Goal: Find contact information: Find contact information

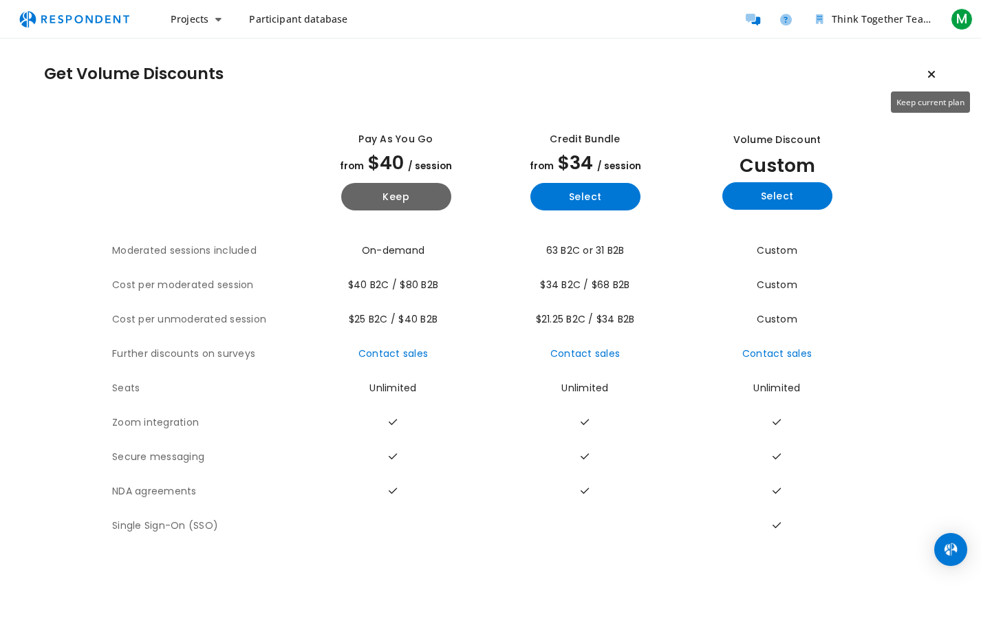
click at [928, 78] on icon "Keep current plan" at bounding box center [931, 74] width 8 height 11
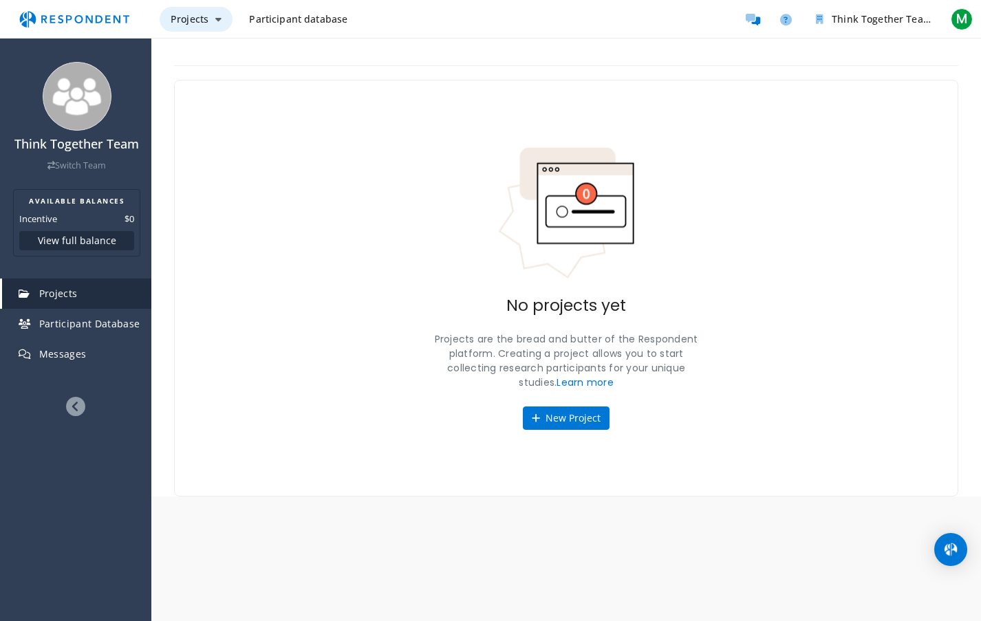
click at [193, 23] on span "Projects" at bounding box center [190, 18] width 38 height 13
click at [47, 17] on md-backdrop at bounding box center [490, 310] width 981 height 621
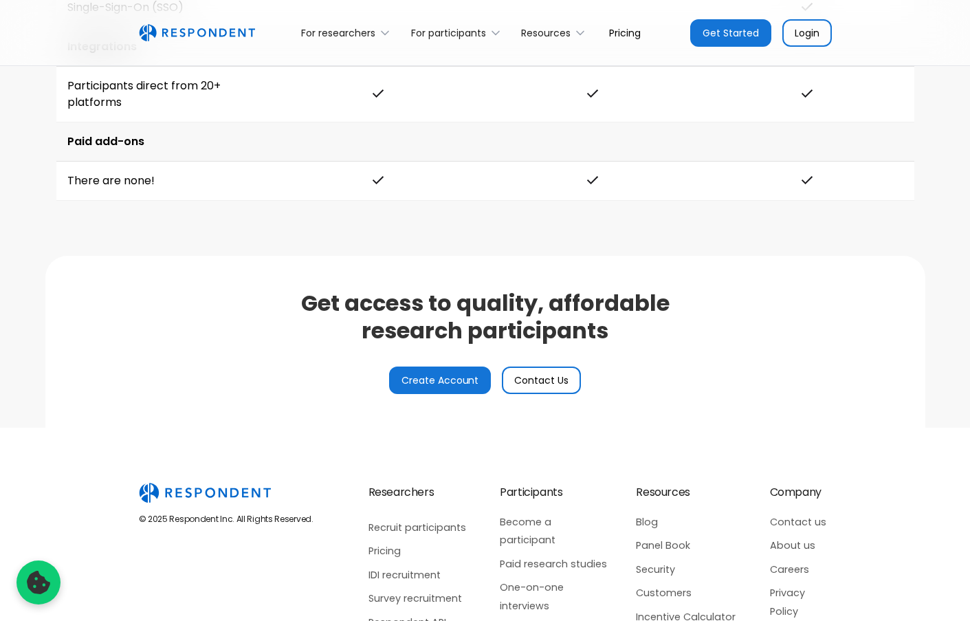
scroll to position [3294, 0]
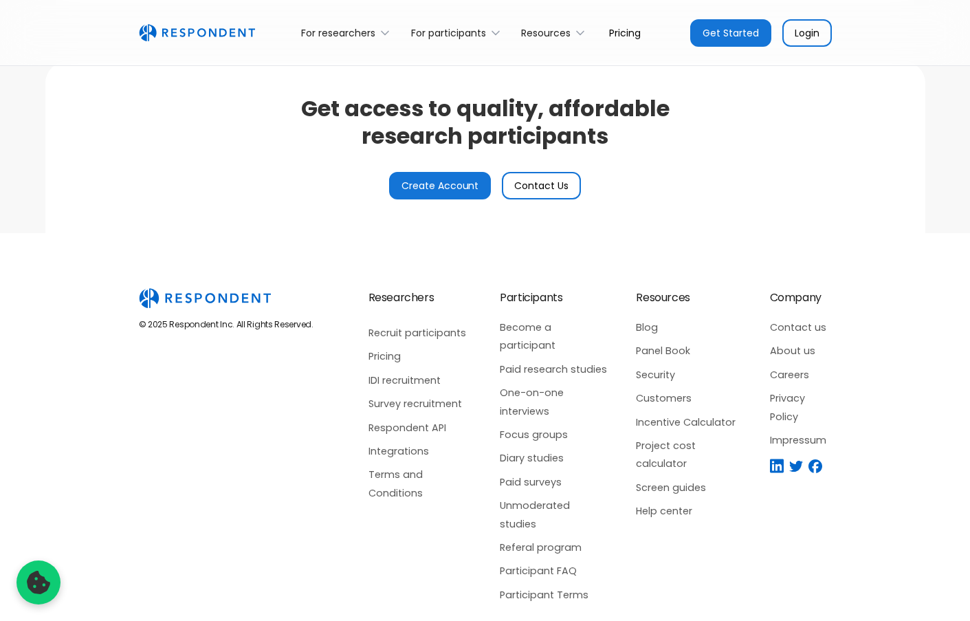
click at [540, 192] on link "Contact Us" at bounding box center [541, 186] width 79 height 28
